Goal: Task Accomplishment & Management: Manage account settings

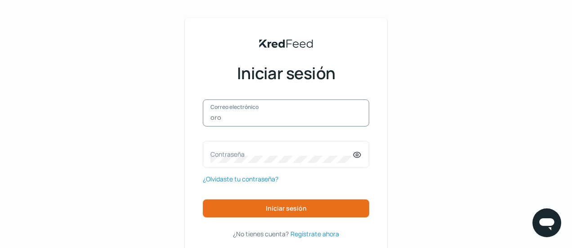
type input "[EMAIL_ADDRESS][DOMAIN_NAME]"
click at [288, 169] on div "oropezatractopartes@gmail.com Correo electrónico Contraseña ¿Olvidaste tu contr…" at bounding box center [286, 157] width 166 height 117
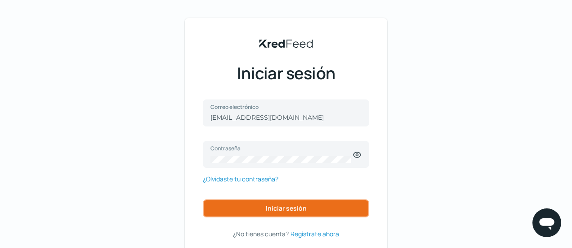
click at [290, 211] on font "Iniciar sesión" at bounding box center [286, 208] width 41 height 9
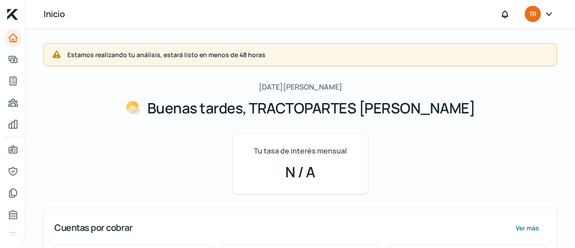
click at [571, 149] on div "Estamos realizando tu análisis, estará listo en menos de 48 horas Lunes, 11 de …" at bounding box center [301, 138] width 550 height 219
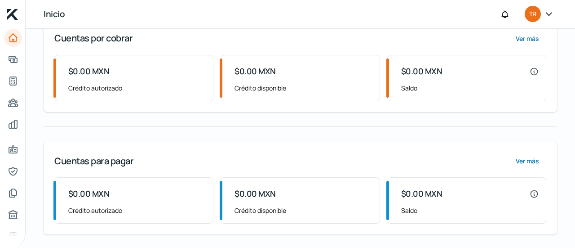
drag, startPoint x: 575, startPoint y: 169, endPoint x: 574, endPoint y: 40, distance: 128.1
click at [571, 37] on div "Estamos realizando tu análisis, estará listo en menos de 48 horas Lunes, 11 de …" at bounding box center [301, 138] width 550 height 219
click at [554, 15] on div at bounding box center [549, 14] width 16 height 17
click at [549, 15] on icon at bounding box center [548, 14] width 5 height 3
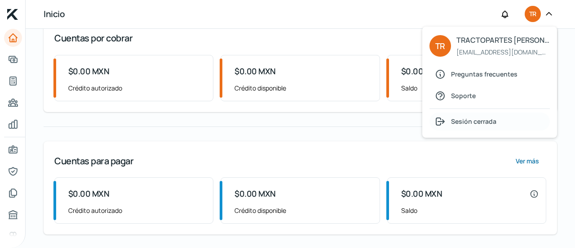
click at [475, 122] on font "Sesión cerrada" at bounding box center [473, 121] width 45 height 9
